Goal: Task Accomplishment & Management: Use online tool/utility

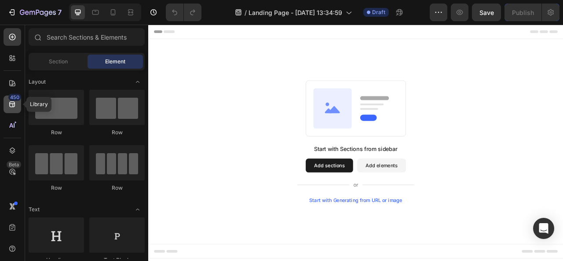
click at [14, 104] on icon at bounding box center [12, 104] width 9 height 9
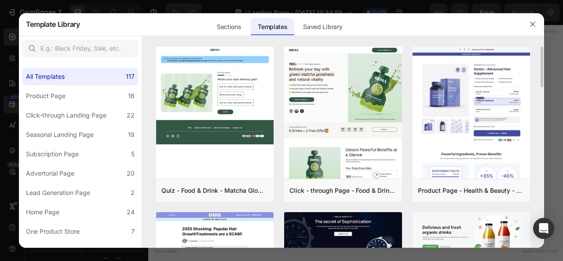
drag, startPoint x: 541, startPoint y: 69, endPoint x: 542, endPoint y: 61, distance: 7.5
click at [542, 61] on div "Quiz - Food & Drink - Matcha Glow Shot Add to page Preview Click - through Page…" at bounding box center [343, 148] width 403 height 202
drag, startPoint x: 542, startPoint y: 66, endPoint x: 543, endPoint y: 91, distance: 24.7
click at [543, 91] on div "Quiz - Food & Drink - Matcha Glow Shot Add to page Preview Click - through Page…" at bounding box center [343, 148] width 403 height 202
drag, startPoint x: 542, startPoint y: 79, endPoint x: 541, endPoint y: 97, distance: 18.5
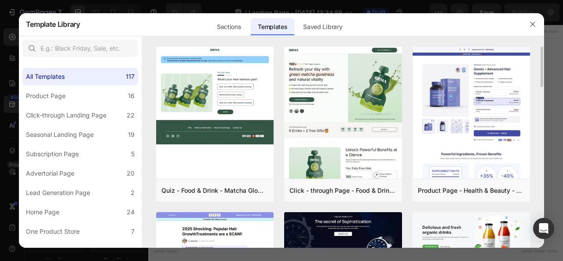
click at [541, 97] on div "Quiz - Food & Drink - Matcha Glow Shot Add to page Preview Click - through Page…" at bounding box center [343, 148] width 403 height 202
drag, startPoint x: 541, startPoint y: 97, endPoint x: 541, endPoint y: 110, distance: 13.2
click at [541, 110] on div "Quiz - Food & Drink - Matcha Glow Shot Add to page Preview Click - through Page…" at bounding box center [343, 148] width 403 height 202
click at [534, 111] on div "Quiz - Food & Drink - Matcha Glow Shot Add to page Preview Click - through Page…" at bounding box center [343, 148] width 403 height 202
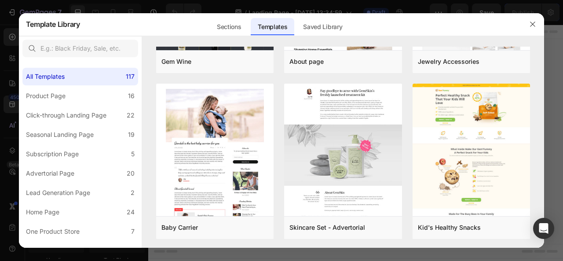
scroll to position [4709, 0]
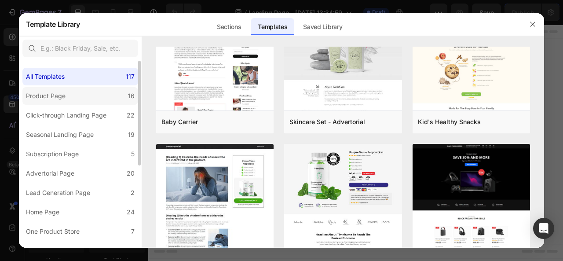
click at [118, 94] on label "Product Page 16" at bounding box center [80, 96] width 116 height 18
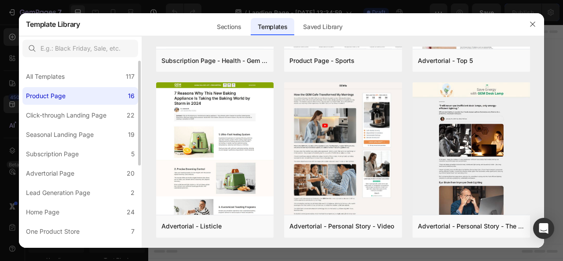
scroll to position [0, 0]
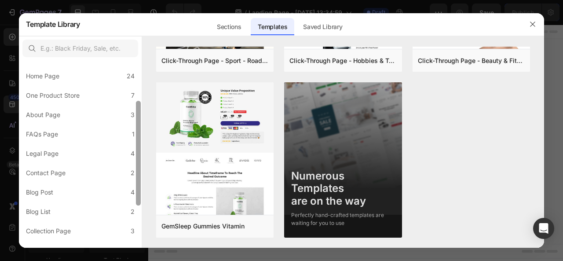
scroll to position [147, 0]
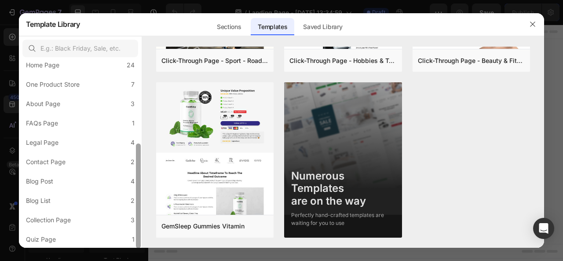
drag, startPoint x: 140, startPoint y: 132, endPoint x: 139, endPoint y: 230, distance: 98.2
click at [139, 230] on div at bounding box center [138, 195] width 5 height 105
click at [88, 222] on label "Collection Page 3" at bounding box center [80, 220] width 116 height 18
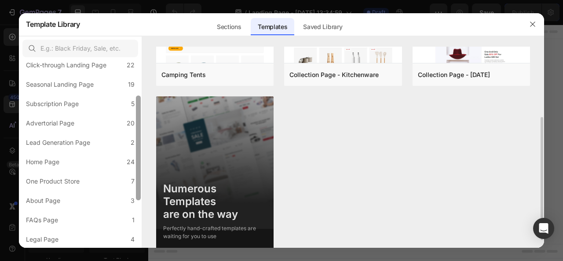
scroll to position [48, 0]
drag, startPoint x: 138, startPoint y: 196, endPoint x: 143, endPoint y: 140, distance: 55.7
click at [143, 140] on div "All Templates 117 Product Page 16 Click-through Landing Page 22 Seasonal Landin…" at bounding box center [282, 142] width 526 height 212
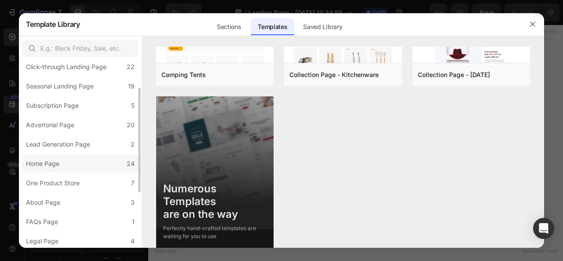
click at [102, 165] on label "Home Page 24" at bounding box center [80, 164] width 116 height 18
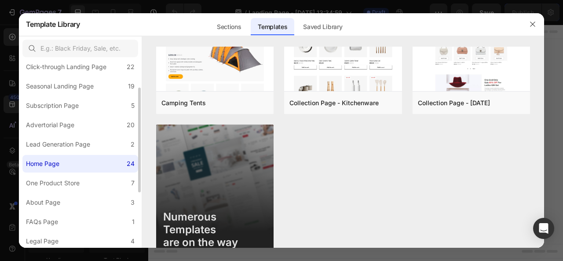
scroll to position [0, 0]
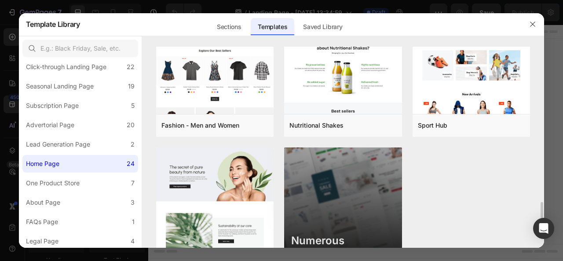
scroll to position [959, 0]
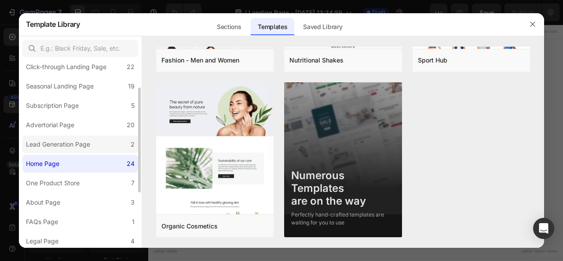
click at [111, 151] on label "Lead Generation Page 2" at bounding box center [80, 145] width 116 height 18
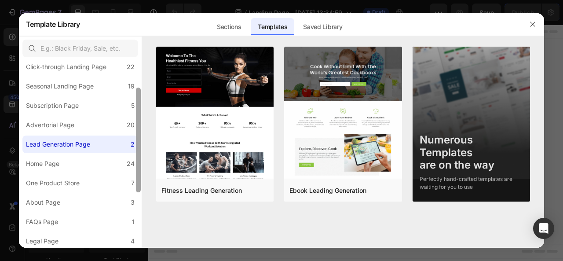
scroll to position [40, 0]
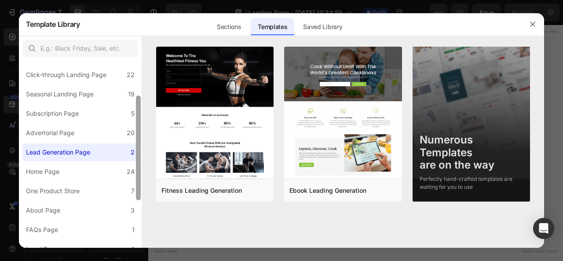
drag, startPoint x: 140, startPoint y: 150, endPoint x: 140, endPoint y: 146, distance: 4.4
click at [140, 146] on div at bounding box center [138, 148] width 5 height 105
click at [106, 140] on label "Advertorial Page 20" at bounding box center [80, 133] width 116 height 18
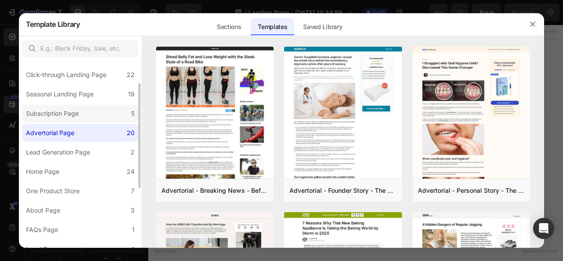
click at [109, 107] on label "Subscription Page 5" at bounding box center [80, 114] width 116 height 18
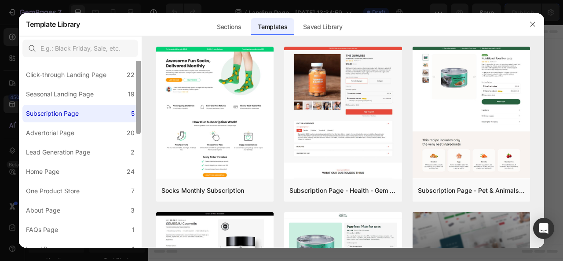
scroll to position [0, 0]
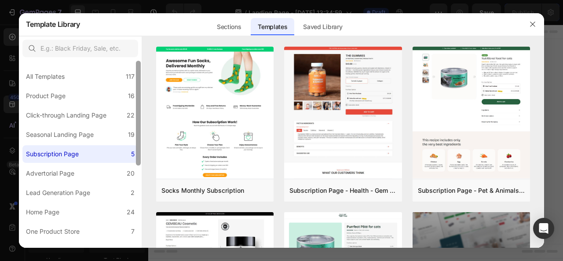
drag, startPoint x: 139, startPoint y: 133, endPoint x: 139, endPoint y: 77, distance: 56.8
click at [139, 77] on div at bounding box center [138, 113] width 5 height 105
click at [104, 93] on label "Product Page 16" at bounding box center [80, 96] width 116 height 18
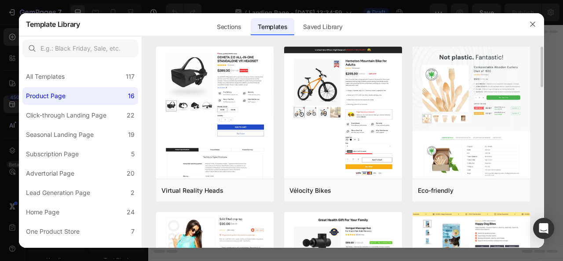
click at [148, 117] on div "Virtual Reality Heads Add to page Preview Vélocity Bikes Add to page Preview Ec…" at bounding box center [343, 148] width 403 height 202
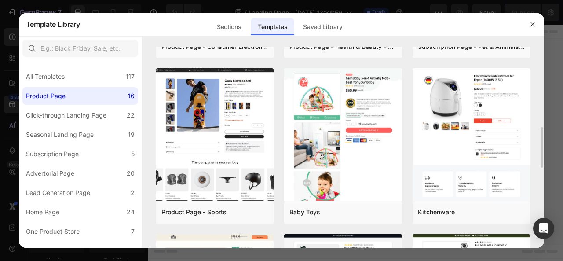
scroll to position [502, 0]
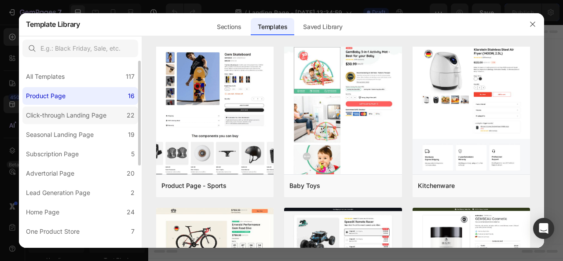
click at [107, 115] on div "Click-through Landing Page" at bounding box center [66, 115] width 81 height 11
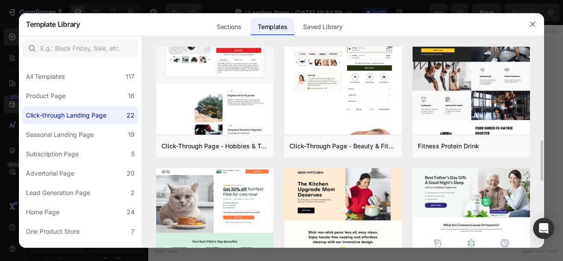
scroll to position [568, 0]
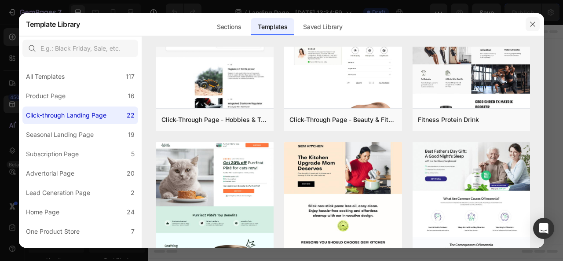
click at [531, 20] on button "button" at bounding box center [533, 24] width 14 height 14
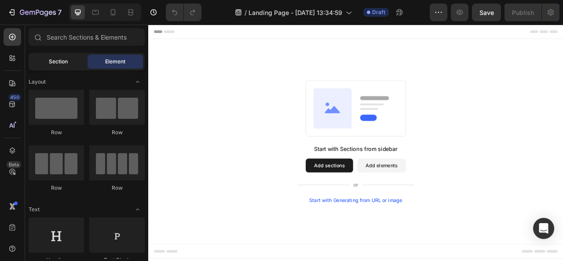
click at [48, 61] on div "Section" at bounding box center [57, 62] width 55 height 14
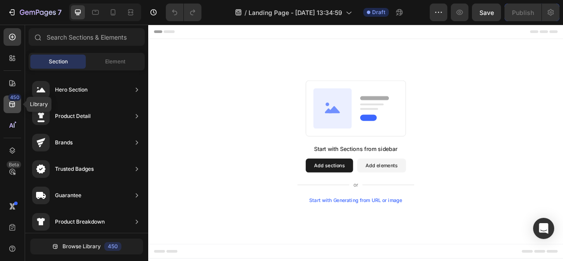
click at [11, 98] on div "450" at bounding box center [14, 97] width 13 height 7
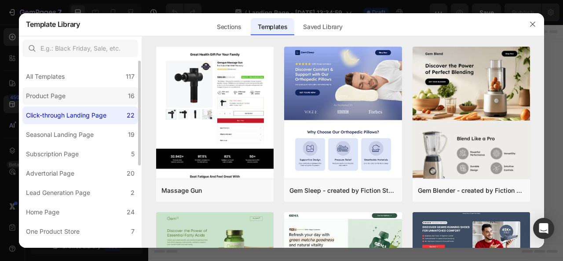
click at [68, 92] on div "Product Page" at bounding box center [47, 96] width 43 height 11
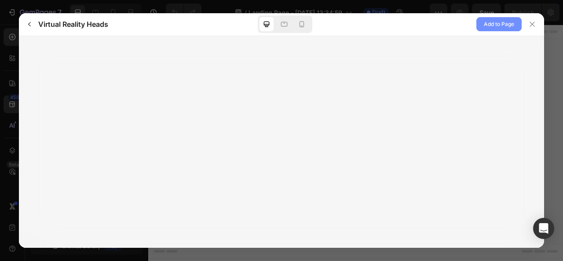
click at [504, 19] on span "Add to Page" at bounding box center [499, 24] width 30 height 11
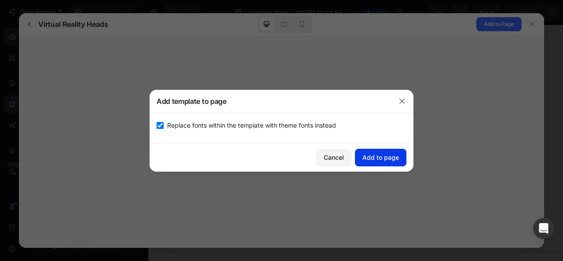
click at [391, 151] on button "Add to page" at bounding box center [381, 158] width 52 height 18
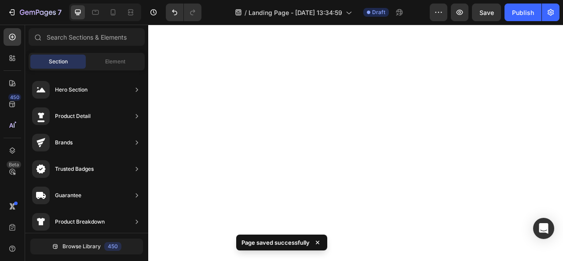
scroll to position [3904, 0]
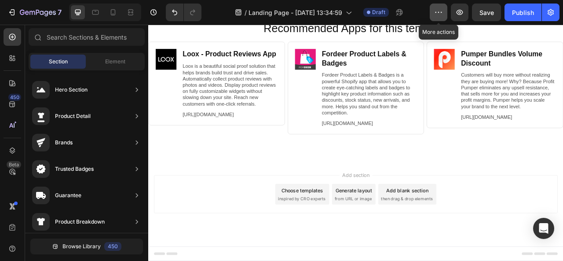
click at [441, 12] on icon "button" at bounding box center [441, 12] width 1 height 1
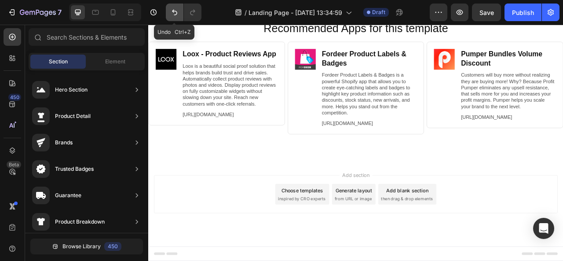
click at [176, 12] on icon "Undo/Redo" at bounding box center [174, 13] width 5 height 6
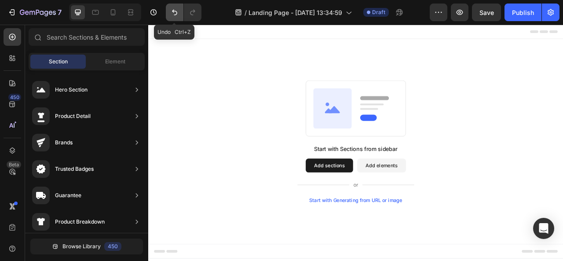
scroll to position [0, 0]
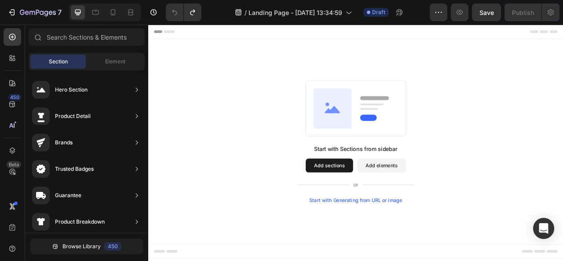
click at [451, 203] on button "Add elements" at bounding box center [445, 204] width 62 height 18
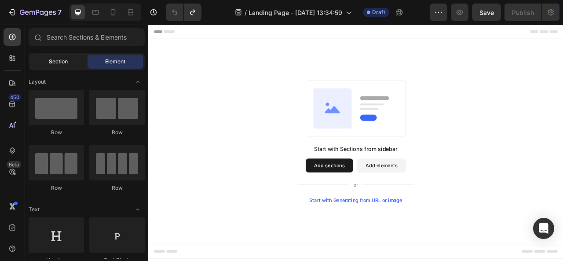
click at [56, 61] on span "Section" at bounding box center [58, 62] width 19 height 8
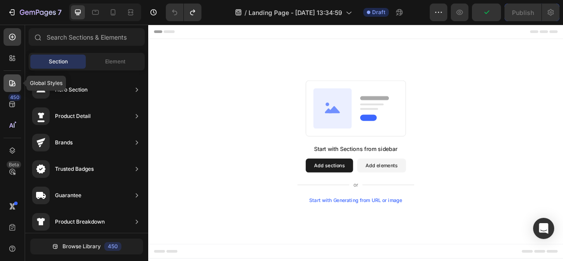
click at [14, 81] on icon at bounding box center [12, 83] width 6 height 6
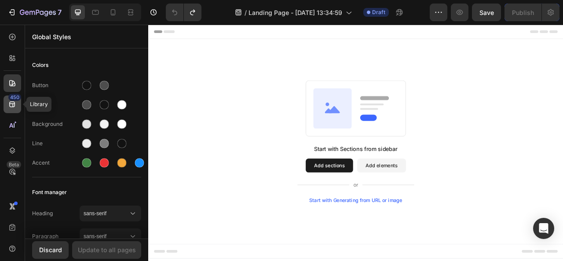
click at [14, 102] on icon at bounding box center [12, 104] width 9 height 9
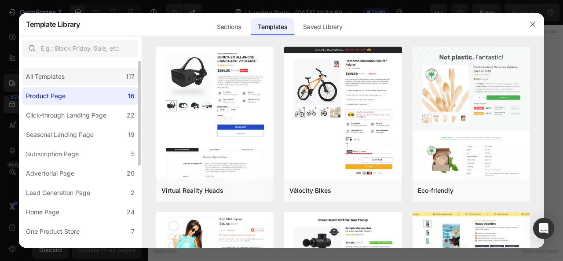
click at [122, 76] on div "All Templates 117" at bounding box center [80, 77] width 116 height 18
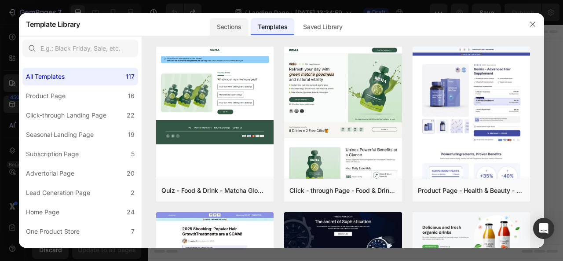
click at [232, 27] on div "Sections" at bounding box center [229, 27] width 38 height 18
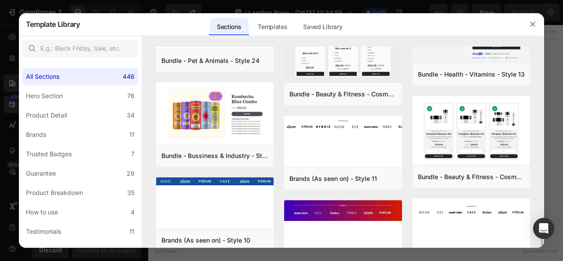
scroll to position [2487, 0]
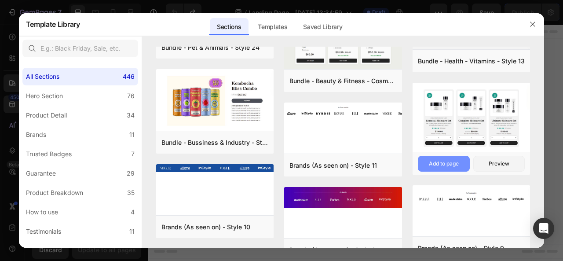
click at [451, 162] on div "Add to page" at bounding box center [444, 164] width 30 height 8
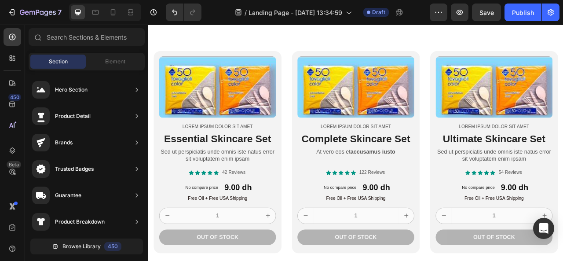
scroll to position [0, 0]
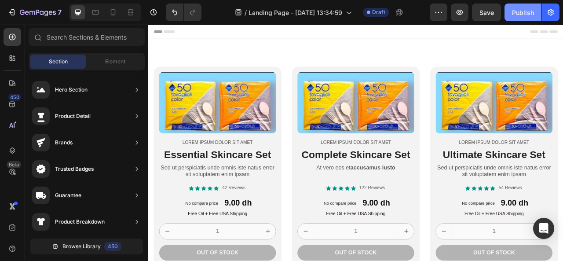
click at [522, 9] on div "Publish" at bounding box center [523, 12] width 22 height 9
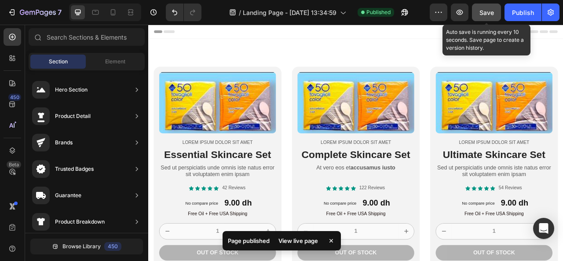
click at [488, 15] on span "Save" at bounding box center [487, 12] width 15 height 7
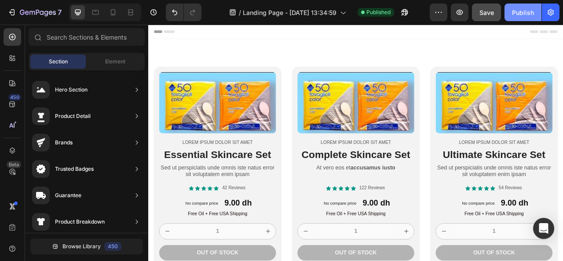
click at [515, 11] on div "Publish" at bounding box center [523, 12] width 22 height 9
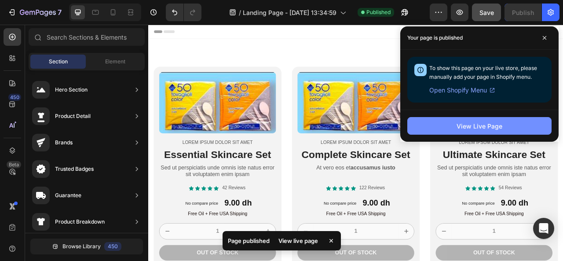
click at [485, 121] on div "View Live Page" at bounding box center [480, 125] width 46 height 9
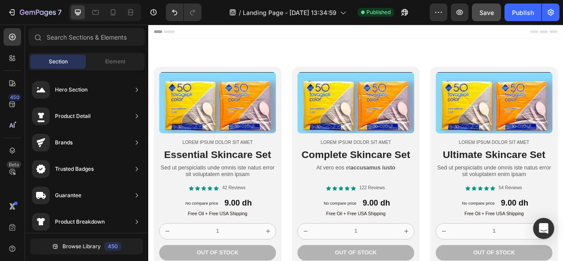
click at [503, 13] on div "Preview Save Publish" at bounding box center [495, 13] width 130 height 18
click at [552, 10] on icon "button" at bounding box center [551, 12] width 6 height 7
click at [545, 15] on button "button" at bounding box center [551, 13] width 18 height 18
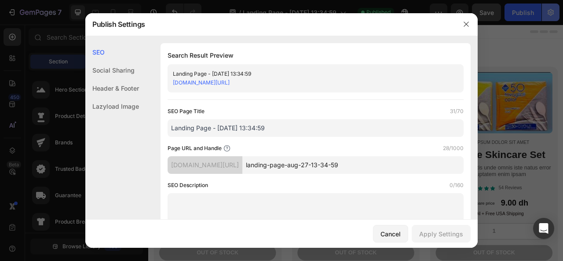
click at [545, 15] on div at bounding box center [281, 130] width 563 height 261
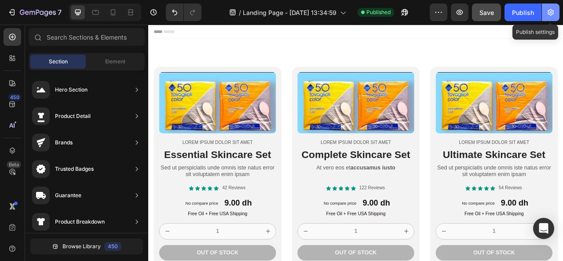
drag, startPoint x: 545, startPoint y: 15, endPoint x: 553, endPoint y: 14, distance: 7.6
click at [553, 14] on icon "button" at bounding box center [551, 12] width 9 height 9
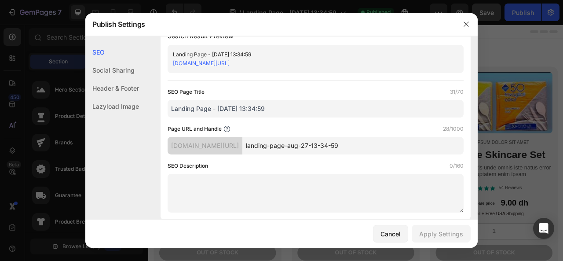
scroll to position [70, 0]
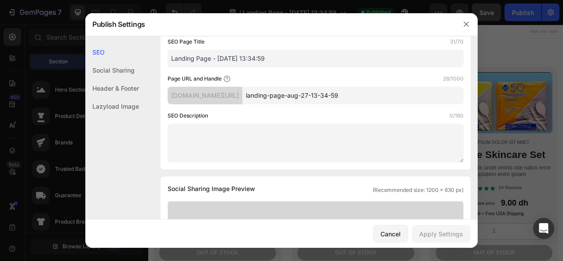
click at [344, 98] on input "landing-page-aug-27-13-34-59" at bounding box center [353, 96] width 221 height 18
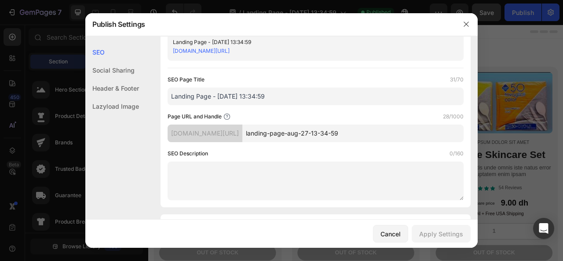
scroll to position [0, 0]
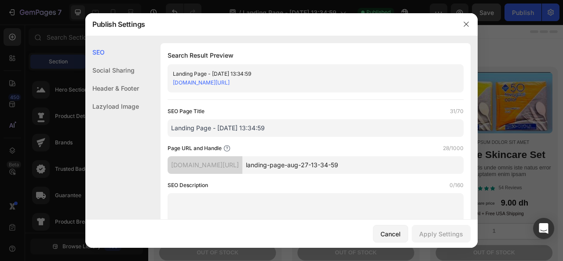
click at [230, 83] on link "[DOMAIN_NAME][URL]" at bounding box center [201, 82] width 57 height 7
click at [466, 29] on button "button" at bounding box center [467, 24] width 14 height 14
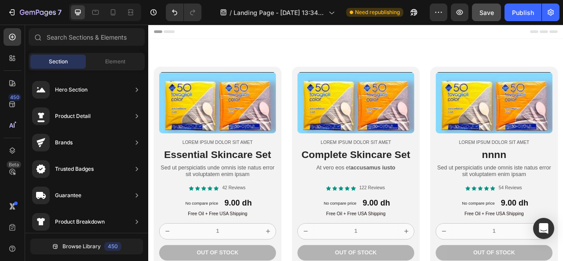
click at [377, 32] on div "Header" at bounding box center [412, 34] width 514 height 18
click at [379, 11] on span "Need republishing" at bounding box center [377, 12] width 45 height 8
click at [515, 10] on div "Publish" at bounding box center [523, 12] width 22 height 9
